Goal: Check status: Check status

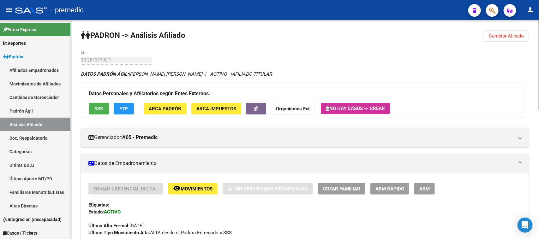
click at [373, 35] on button "Cambiar Afiliado" at bounding box center [506, 35] width 45 height 11
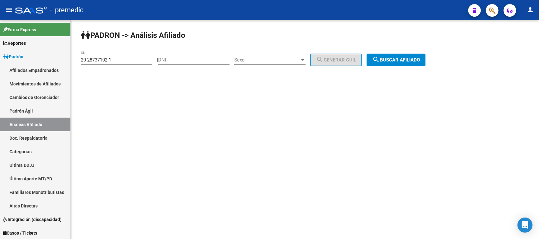
drag, startPoint x: 119, startPoint y: 63, endPoint x: 119, endPoint y: 59, distance: 4.4
click at [119, 63] on div "20-28737102-1 CUIL" at bounding box center [116, 58] width 71 height 14
drag, startPoint x: 121, startPoint y: 59, endPoint x: 47, endPoint y: 48, distance: 74.8
click at [47, 48] on mat-sidenav-container "Firma Express Reportes Padrón Traspasos x O.S. Traspasos x Gerenciador Traspaso…" at bounding box center [269, 129] width 539 height 219
paste input "44600130-3"
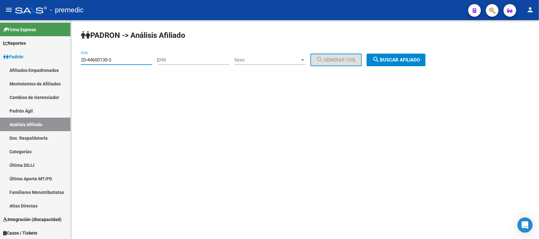
click at [373, 59] on span "search Buscar afiliado" at bounding box center [396, 60] width 48 height 6
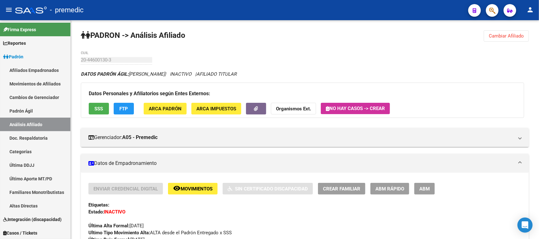
click at [373, 36] on span "Cambiar Afiliado" at bounding box center [506, 36] width 35 height 6
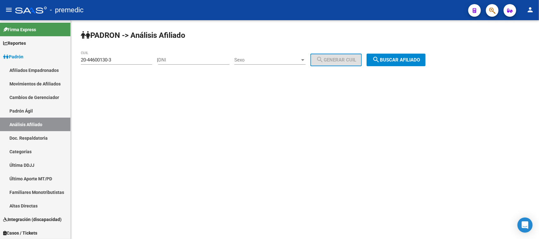
drag, startPoint x: 85, startPoint y: 56, endPoint x: 116, endPoint y: 63, distance: 31.7
click at [47, 56] on mat-sidenav-container "Firma Express Reportes Padrón Traspasos x O.S. Traspasos x Gerenciador Traspaso…" at bounding box center [269, 129] width 539 height 219
drag, startPoint x: 124, startPoint y: 62, endPoint x: 105, endPoint y: 59, distance: 19.2
click at [105, 59] on input "20-44600130-3" at bounding box center [116, 60] width 71 height 6
click at [117, 57] on input "20-44600130-3" at bounding box center [116, 60] width 71 height 6
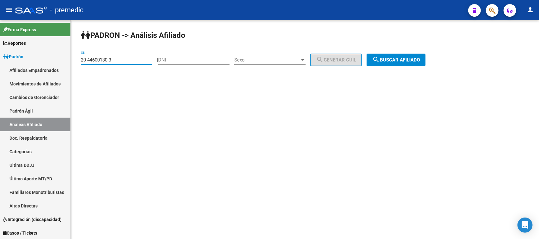
drag, startPoint x: 117, startPoint y: 61, endPoint x: 75, endPoint y: 58, distance: 42.1
click at [75, 58] on div "PADRON -> Análisis Afiliado 20-44600130-3 CUIL | DNI Sexo Sexo search Generar C…" at bounding box center [305, 53] width 468 height 66
paste input "7-95947846-0"
type input "27-95947846-0"
click at [373, 61] on span "search Buscar afiliado" at bounding box center [396, 60] width 48 height 6
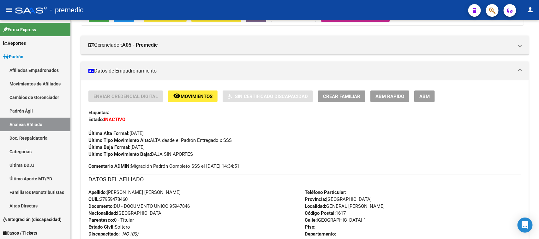
scroll to position [118, 0]
